Goal: Check status: Check status

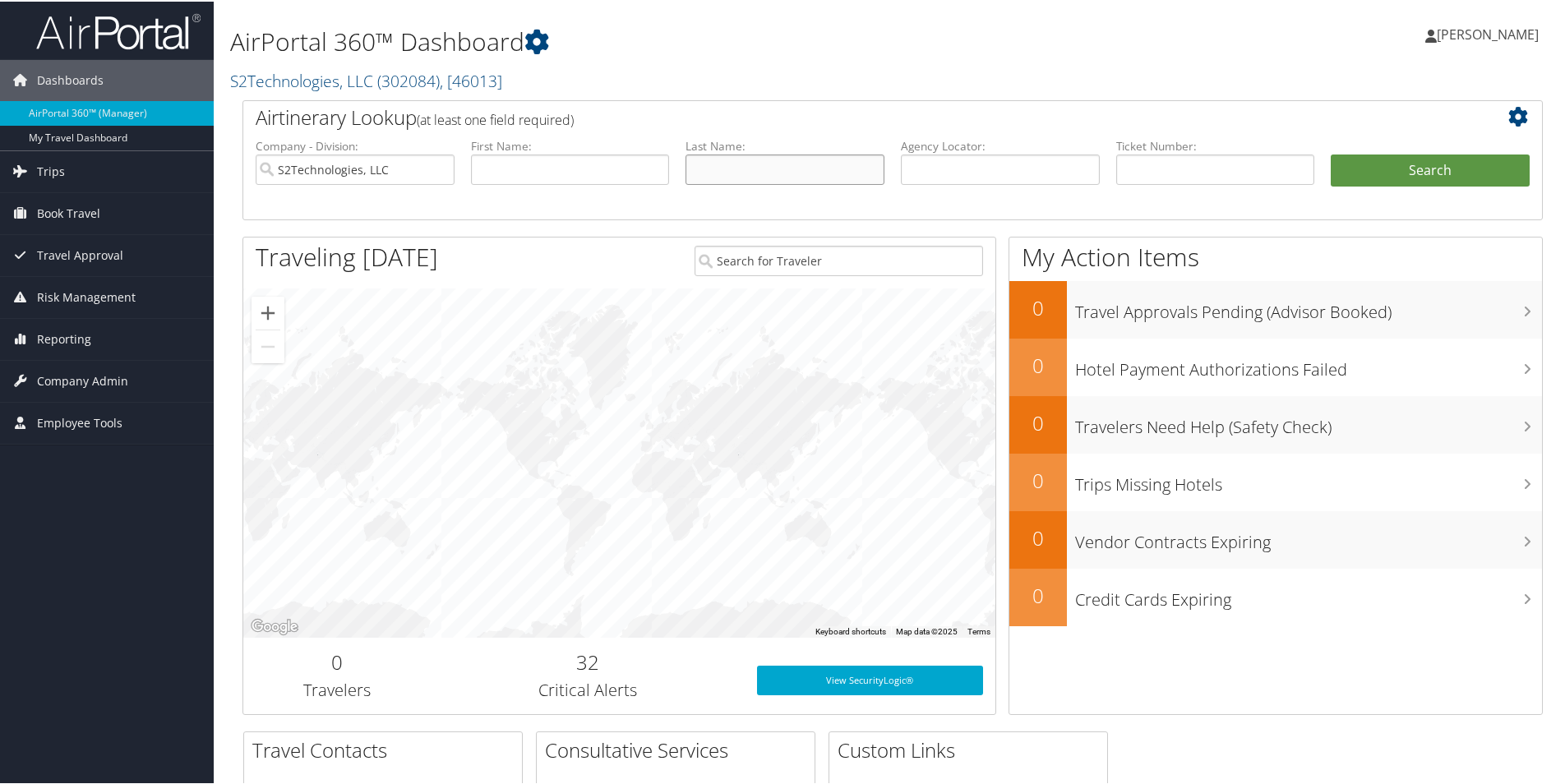
click at [835, 163] on input "text" at bounding box center [784, 168] width 199 height 30
type input "du temple"
click at [1378, 189] on li "Search" at bounding box center [1430, 185] width 215 height 66
click at [1380, 157] on button "Search" at bounding box center [1429, 169] width 199 height 33
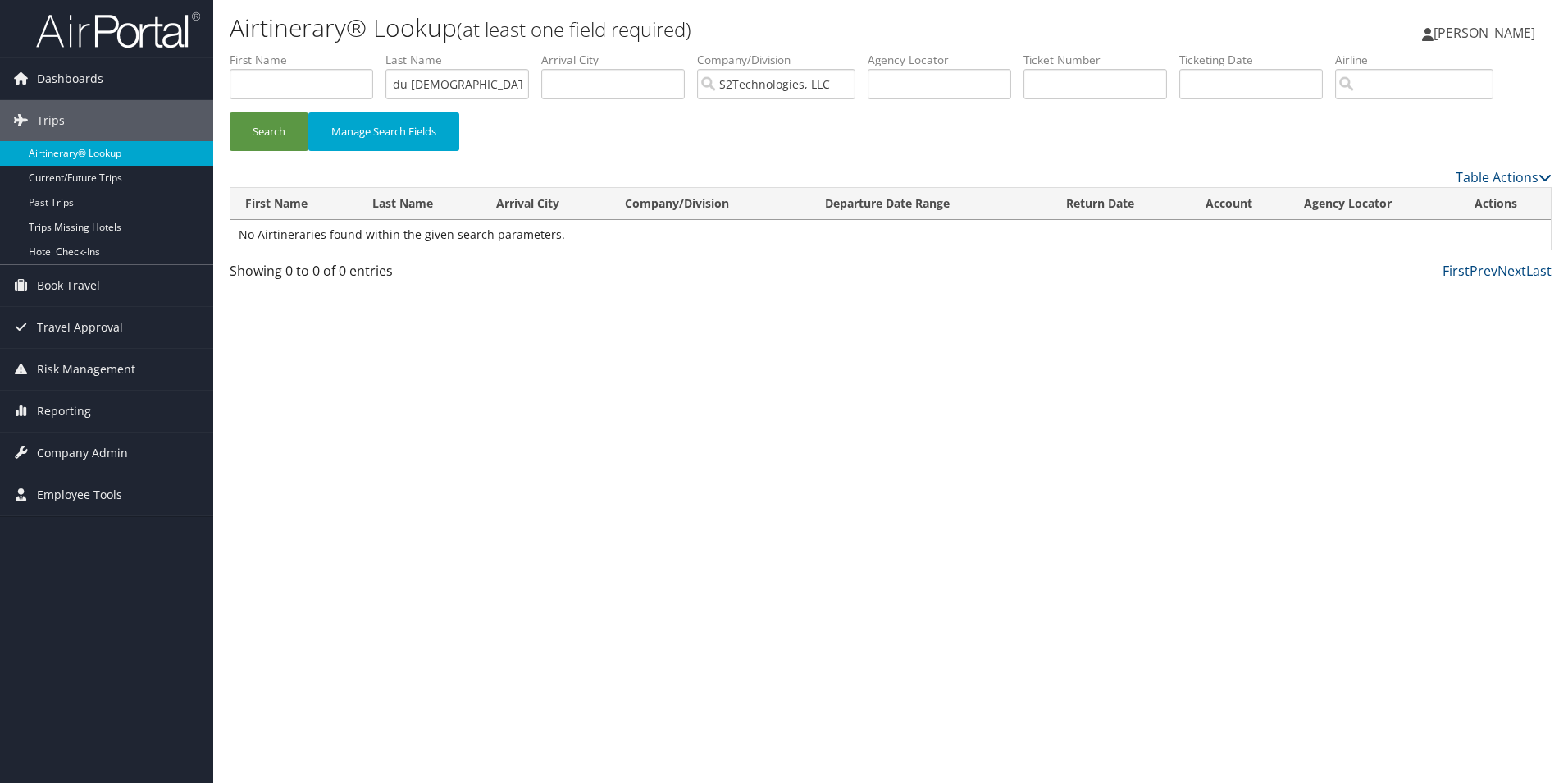
click at [97, 149] on link "Airtinerary® Lookup" at bounding box center [106, 154] width 213 height 25
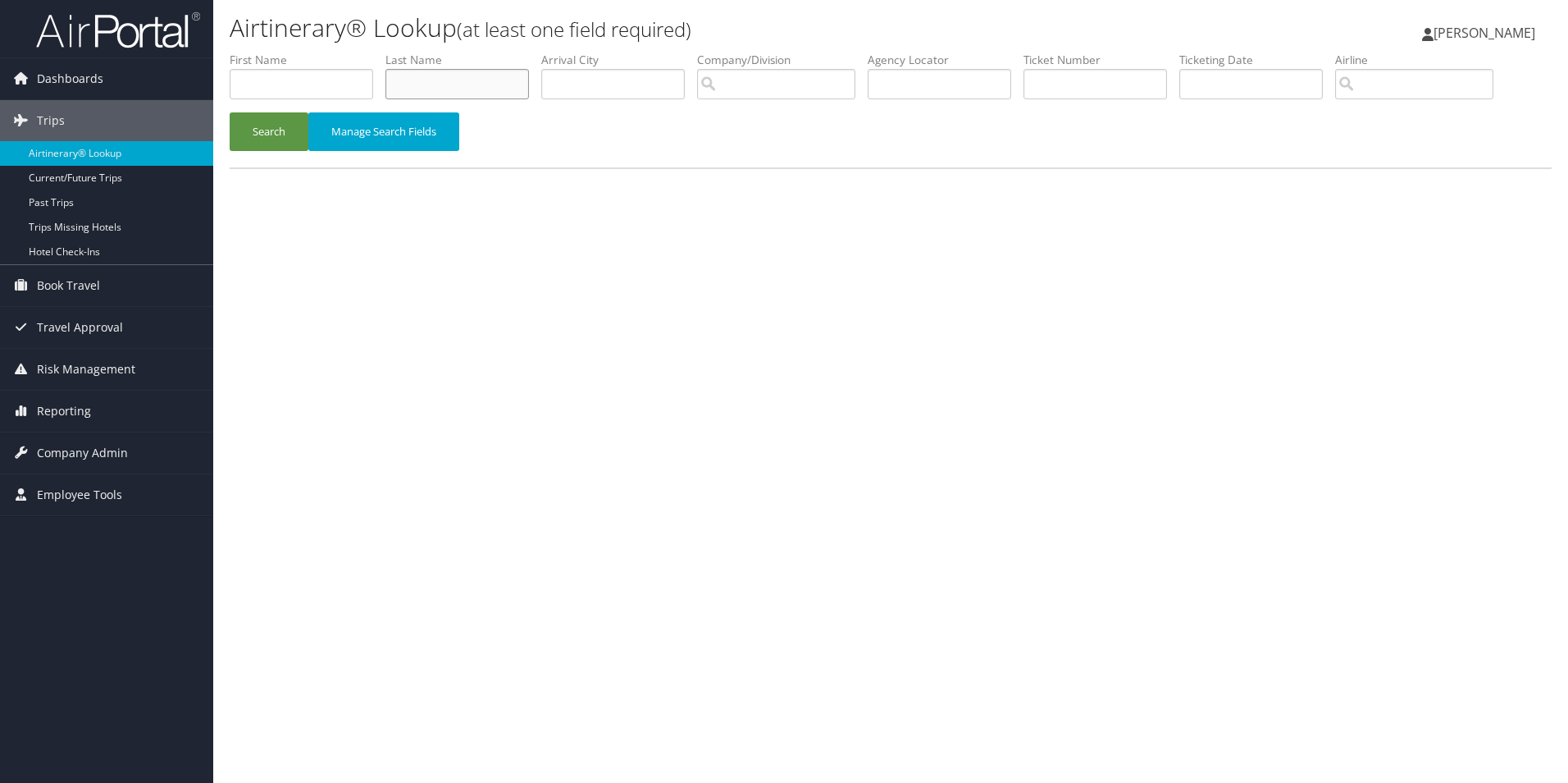
click at [466, 78] on input "text" at bounding box center [456, 84] width 143 height 30
click at [466, 71] on input "text" at bounding box center [456, 84] width 143 height 30
type input "du [DEMOGRAPHIC_DATA]"
click at [230, 112] on button "Search" at bounding box center [268, 131] width 79 height 39
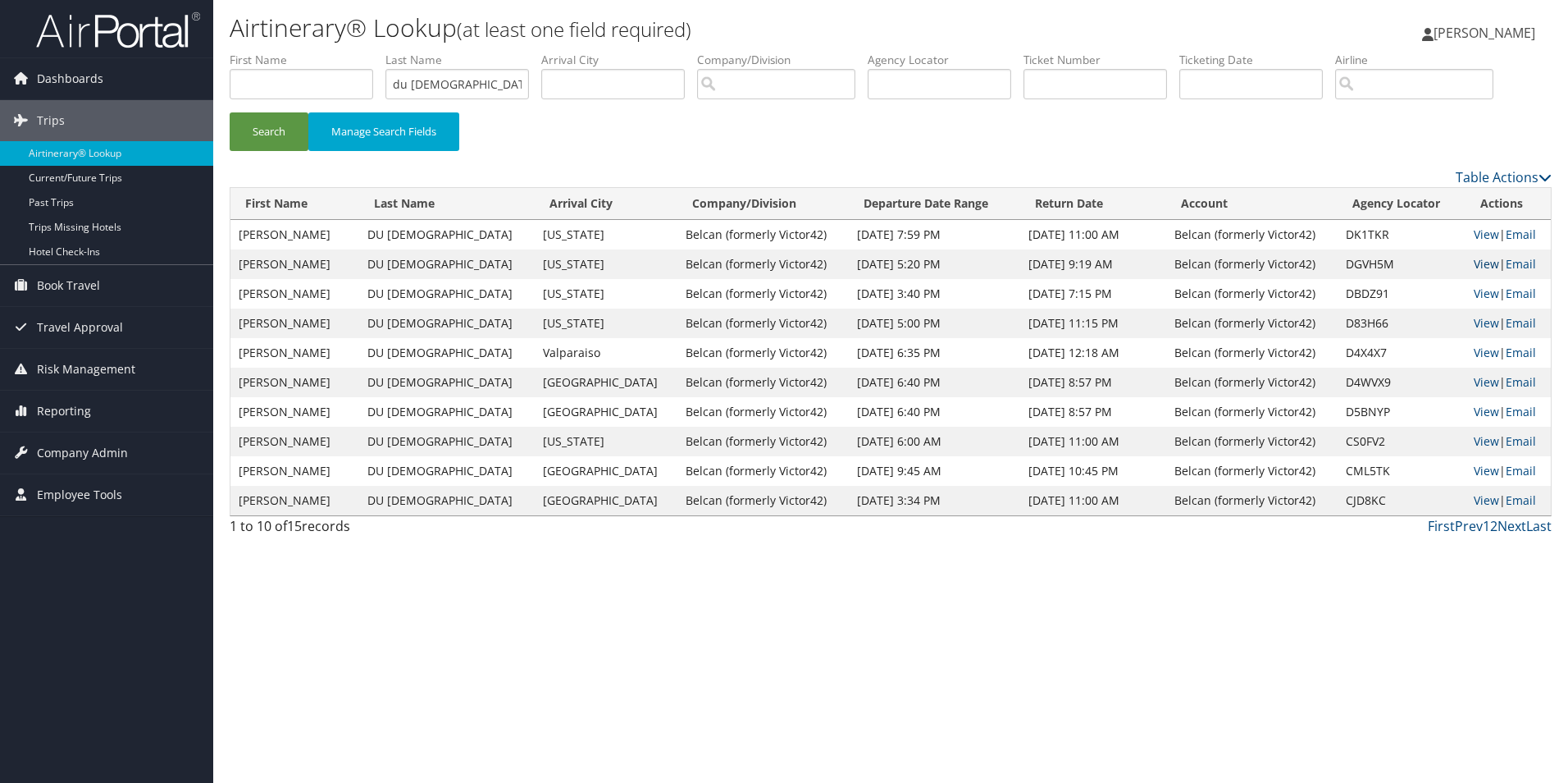
click at [1473, 265] on link "View" at bounding box center [1485, 264] width 26 height 15
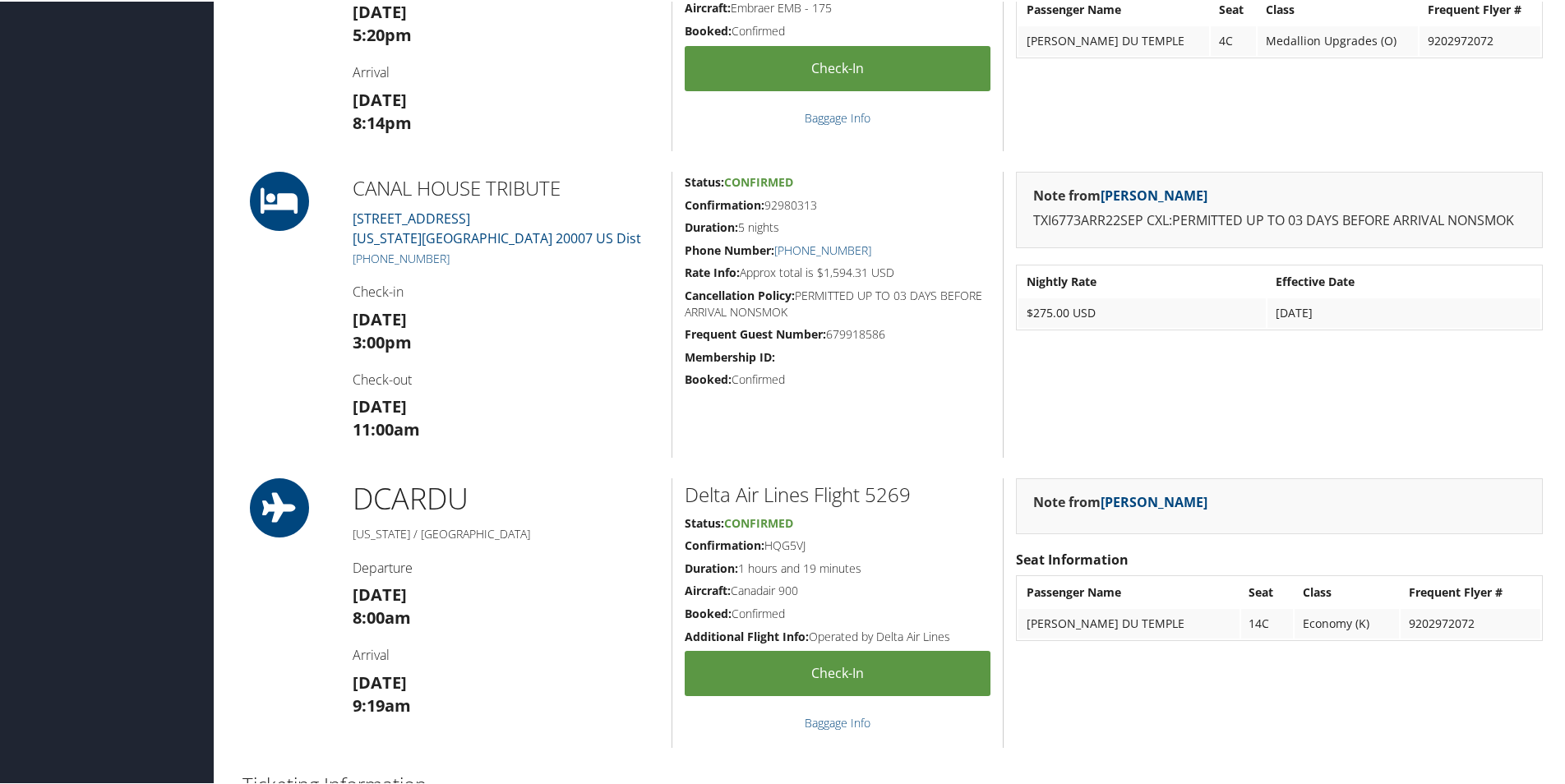
scroll to position [575, 0]
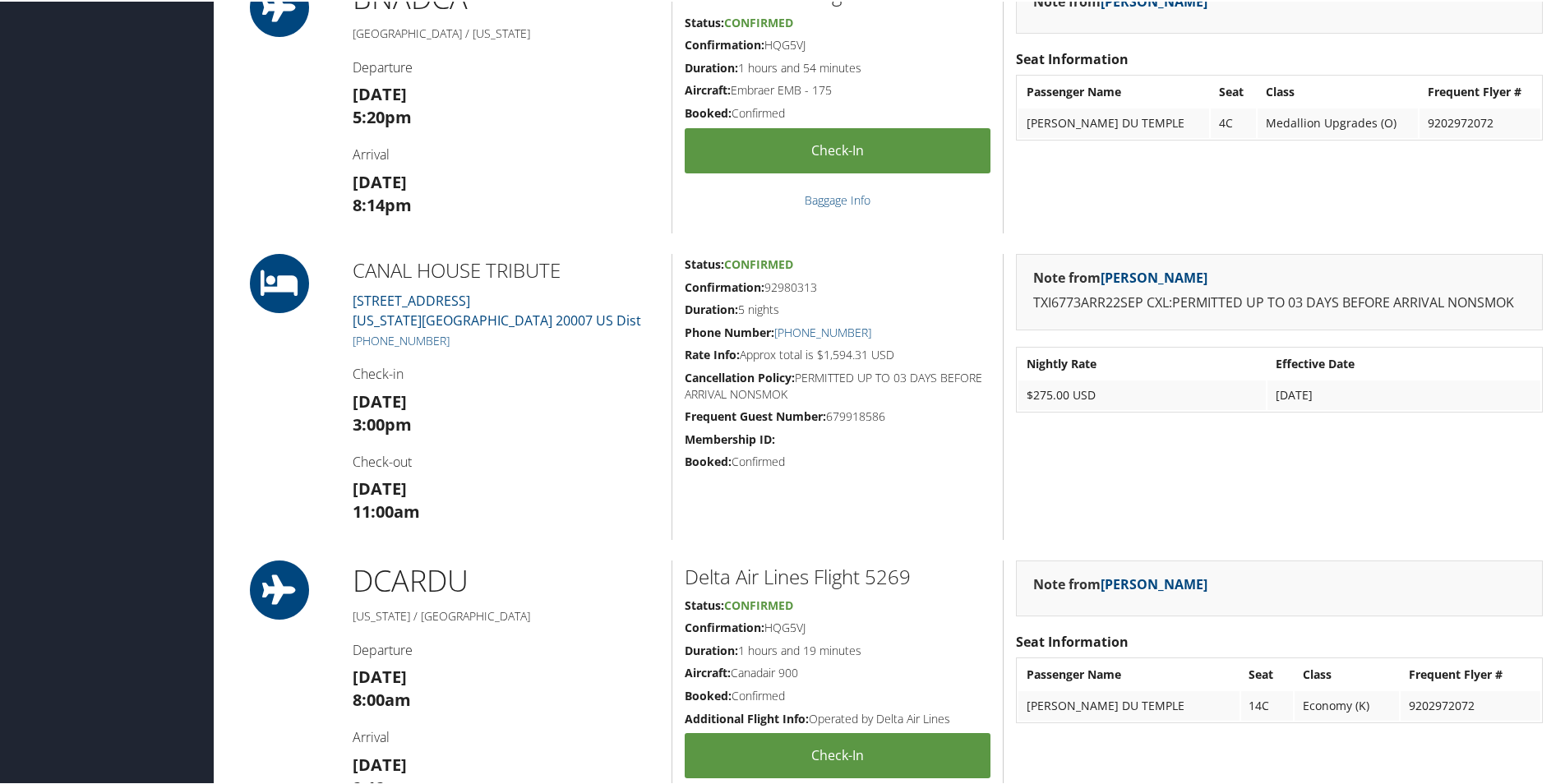
click at [530, 454] on h4 "Check-out" at bounding box center [506, 460] width 306 height 18
